Goal: Find specific page/section: Find specific page/section

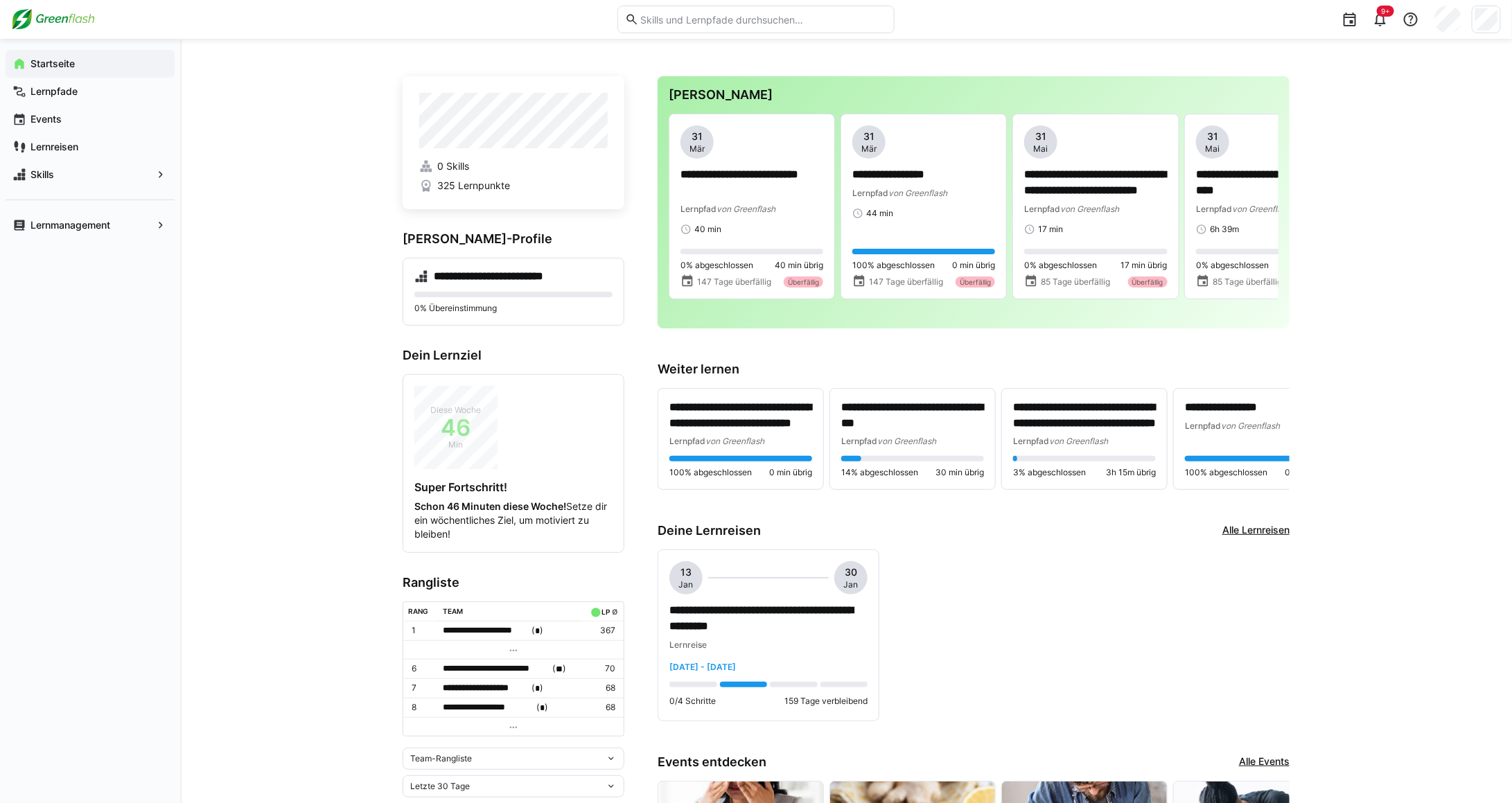
click at [56, 107] on div "Events" at bounding box center [90, 119] width 169 height 27
click at [0, 0] on app-navigation-label "Events" at bounding box center [0, 0] width 0 height 0
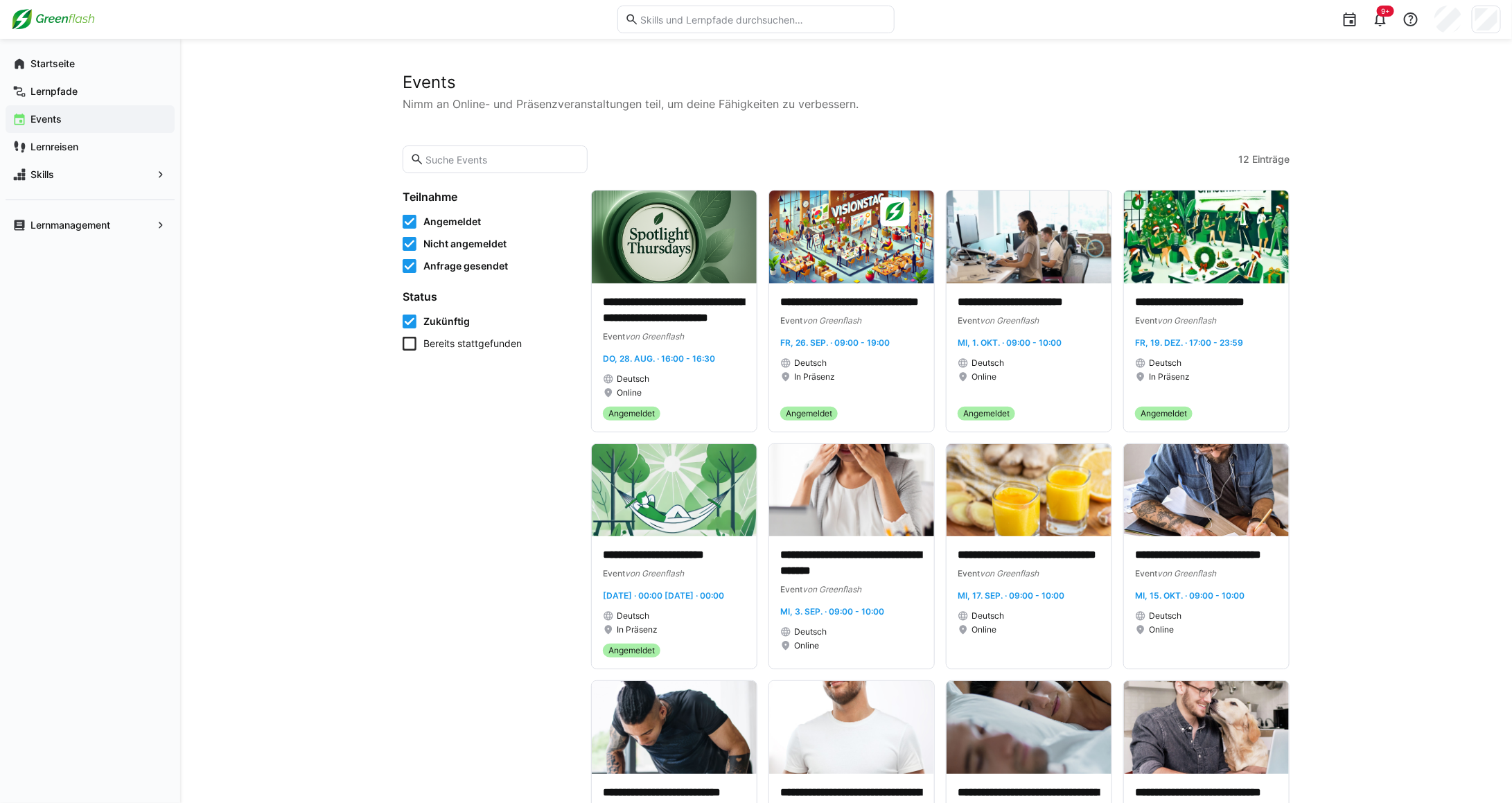
click at [0, 0] on app-navigation-label "Events" at bounding box center [0, 0] width 0 height 0
